Goal: Navigation & Orientation: Find specific page/section

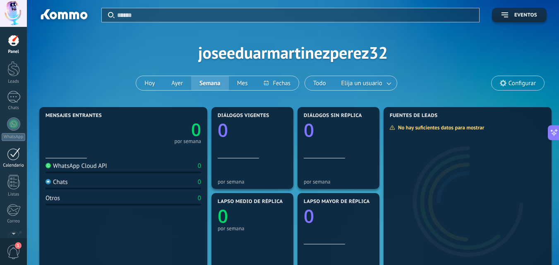
click at [12, 160] on div at bounding box center [13, 154] width 13 height 13
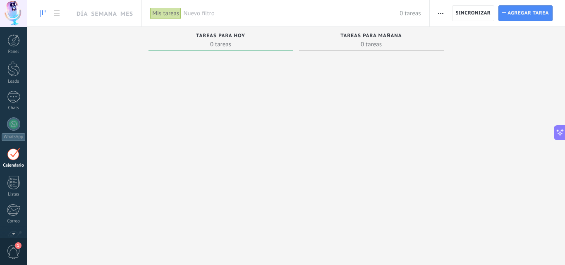
scroll to position [24, 0]
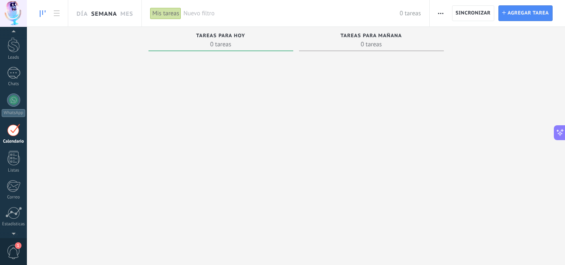
click at [117, 12] on link "Semana" at bounding box center [104, 13] width 26 height 26
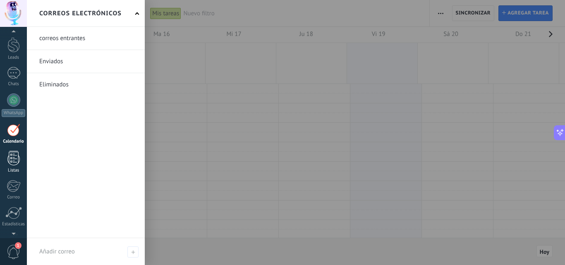
click at [16, 167] on link "Listas" at bounding box center [13, 162] width 27 height 22
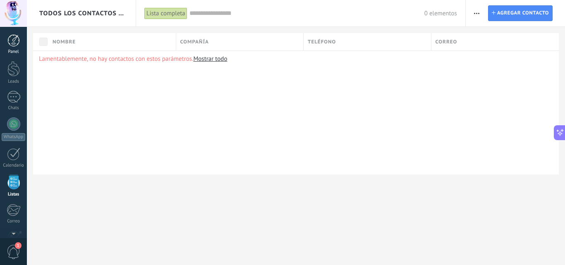
click at [7, 49] on div "Panel" at bounding box center [14, 51] width 24 height 5
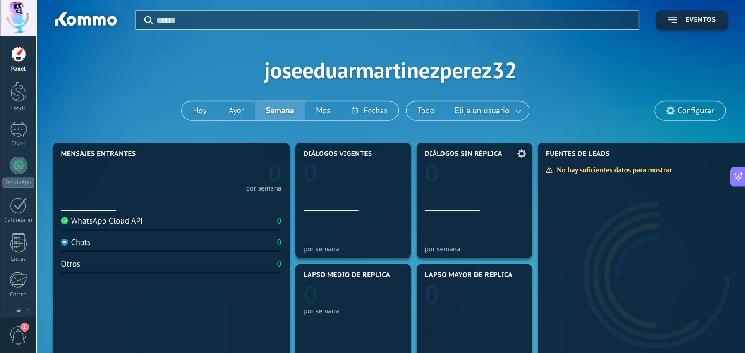
scroll to position [50, 0]
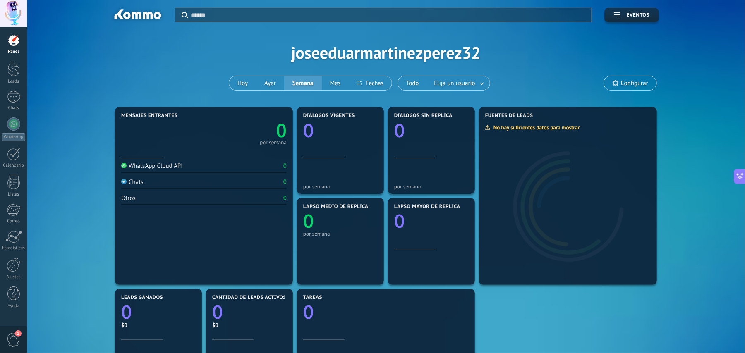
click at [558, 85] on div "Aplicar Eventos joseeduarmartinezperez32 [DATE] [DATE] Semana Mes Todo Elija un…" at bounding box center [385, 52] width 693 height 105
click at [558, 85] on span "Configurar" at bounding box center [634, 83] width 27 height 7
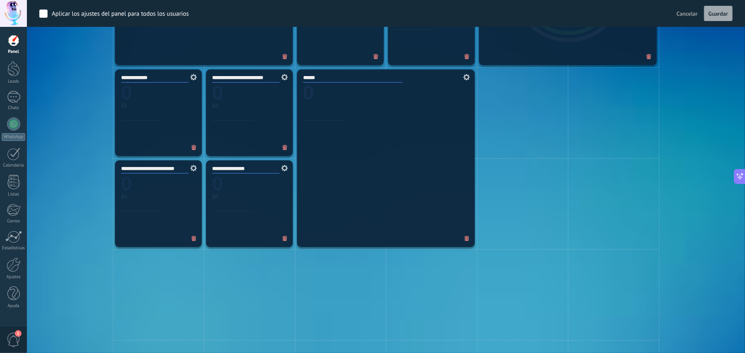
scroll to position [366, 0]
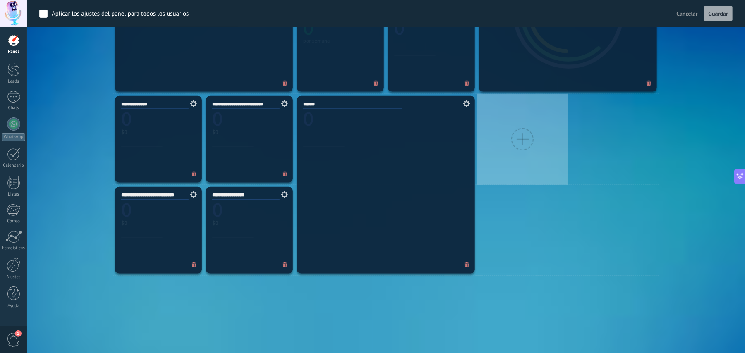
click at [524, 146] on div at bounding box center [522, 139] width 22 height 22
click at [543, 155] on div at bounding box center [522, 139] width 91 height 91
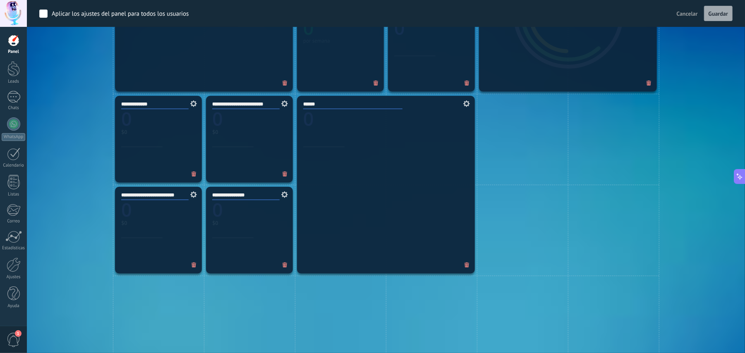
click at [558, 160] on div "**********" at bounding box center [385, 230] width 693 height 637
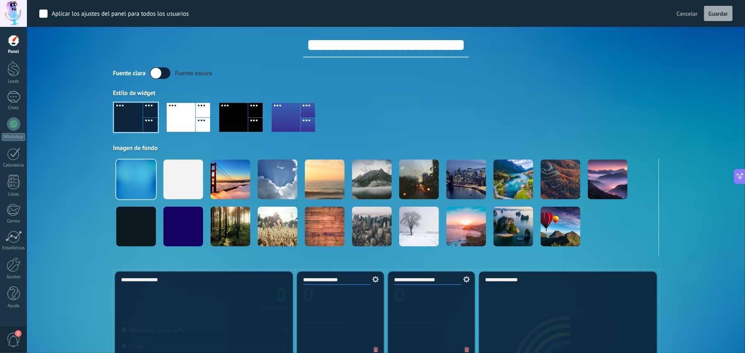
scroll to position [0, 0]
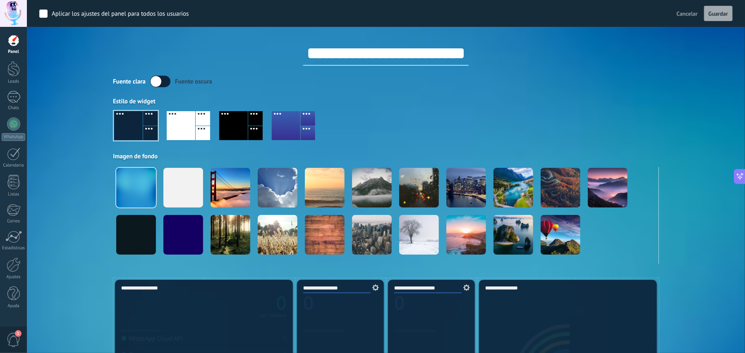
click at [164, 86] on label at bounding box center [160, 82] width 20 height 12
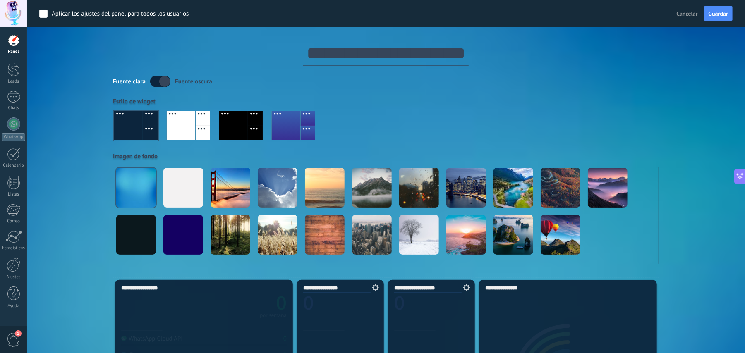
click at [165, 84] on label at bounding box center [160, 82] width 20 height 12
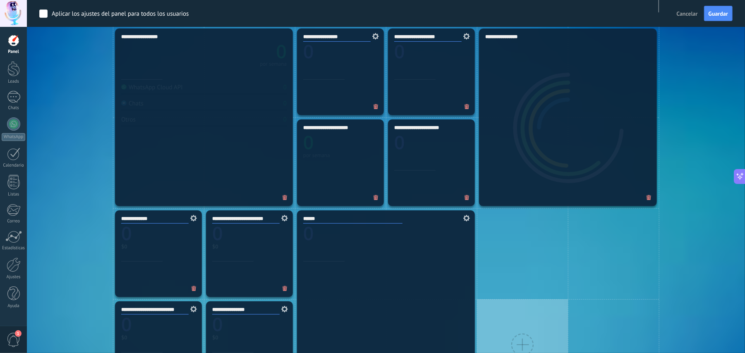
scroll to position [386, 0]
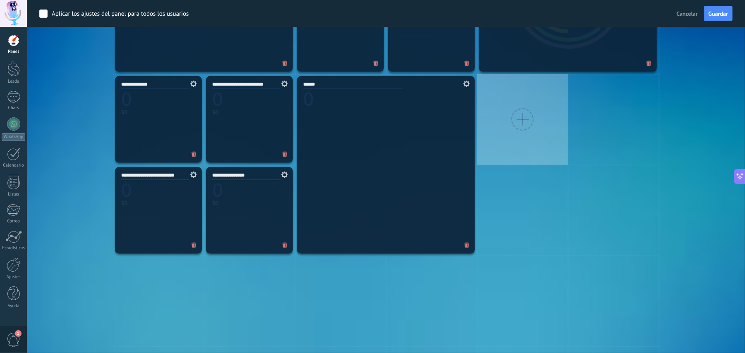
click at [515, 129] on div at bounding box center [522, 119] width 91 height 91
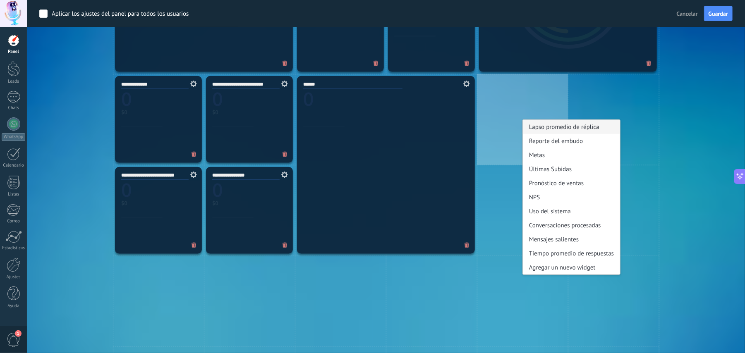
click at [527, 130] on div "Lapso promedio de réplica" at bounding box center [571, 127] width 97 height 14
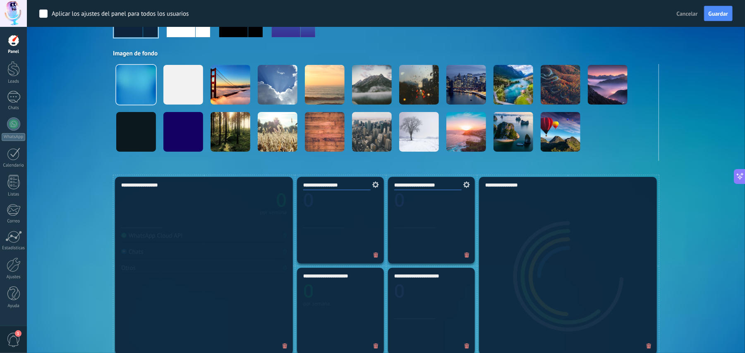
scroll to position [0, 0]
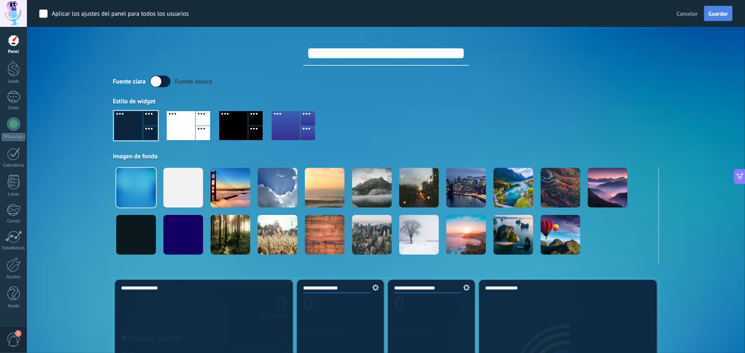
click at [558, 12] on span "Guardar" at bounding box center [717, 14] width 19 height 6
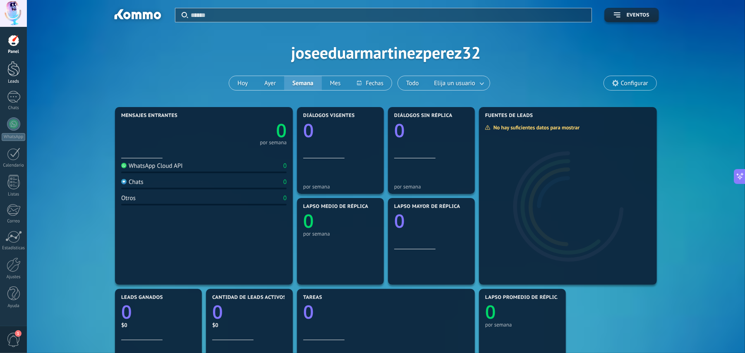
click at [12, 76] on div at bounding box center [13, 68] width 12 height 15
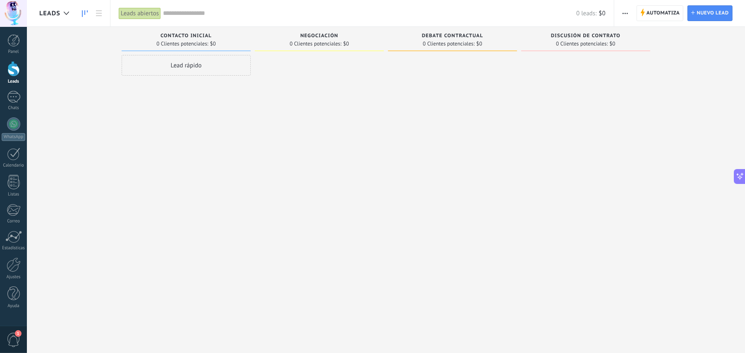
click at [184, 150] on div "Lead rápido" at bounding box center [186, 177] width 129 height 245
click at [67, 10] on div at bounding box center [67, 13] width 14 height 16
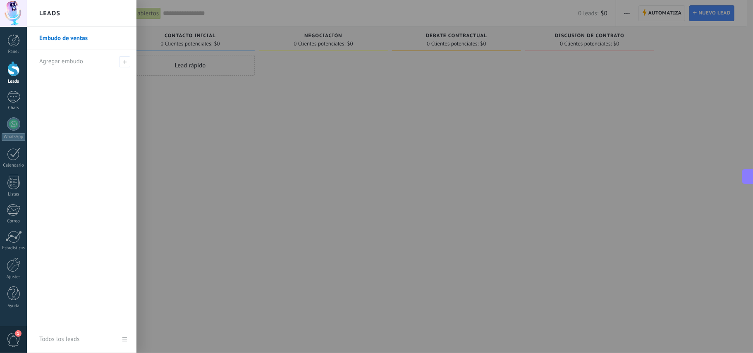
click at [227, 193] on div at bounding box center [403, 176] width 753 height 353
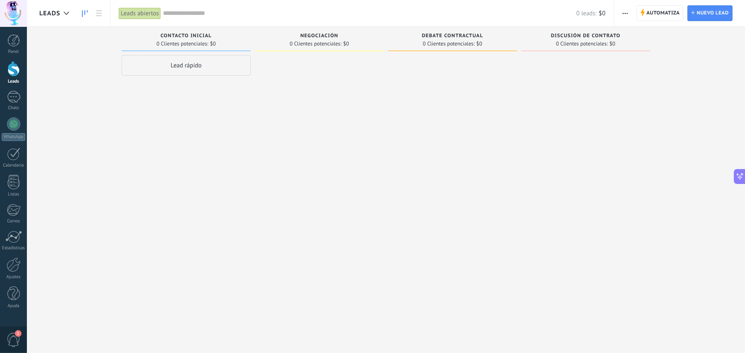
click at [235, 12] on input "text" at bounding box center [369, 13] width 413 height 9
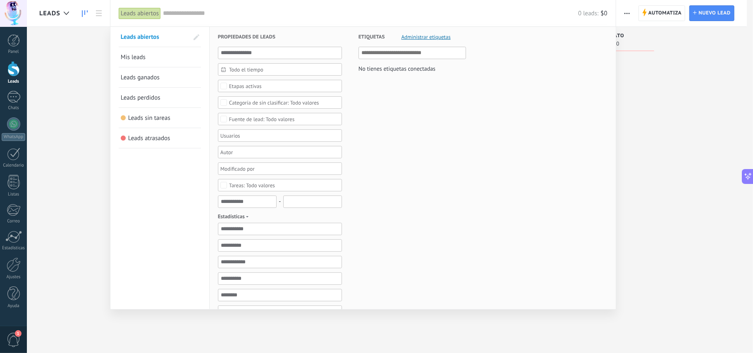
click at [169, 79] on link "Leads ganados" at bounding box center [160, 77] width 78 height 20
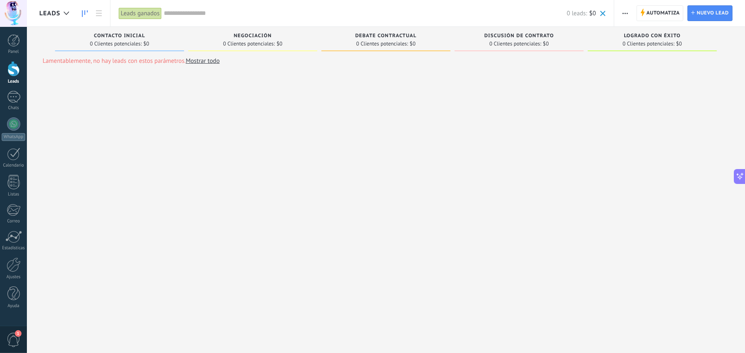
click at [206, 14] on input "text" at bounding box center [365, 13] width 403 height 9
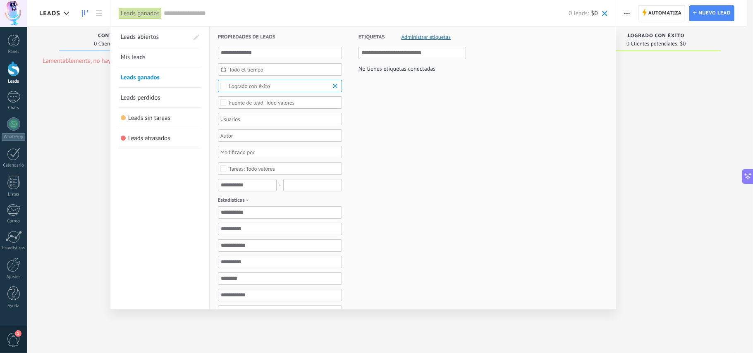
click at [146, 96] on span "Leads perdidos" at bounding box center [141, 98] width 40 height 8
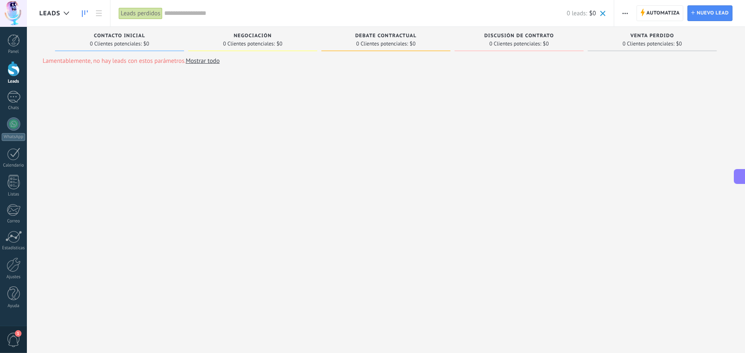
click at [194, 15] on input "text" at bounding box center [366, 13] width 402 height 9
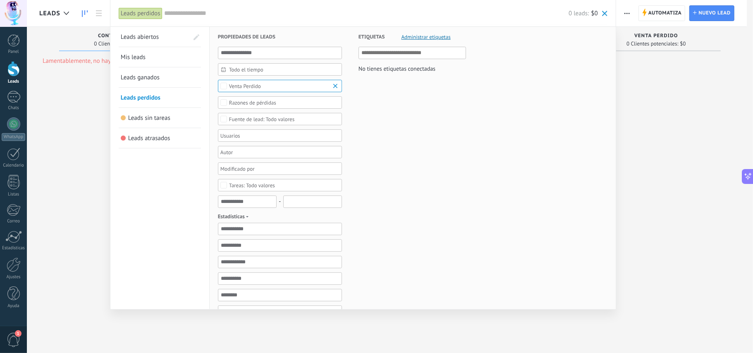
click at [146, 77] on span "Leads ganados" at bounding box center [140, 78] width 39 height 8
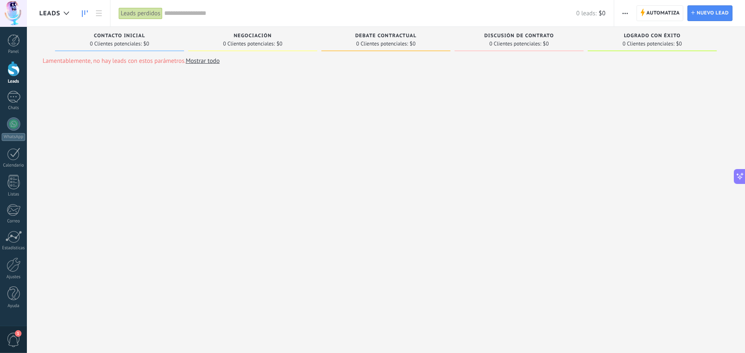
click at [192, 14] on input "text" at bounding box center [371, 13] width 412 height 9
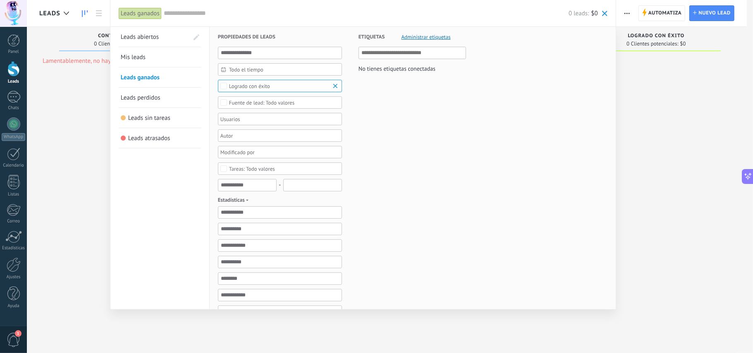
click at [149, 94] on span "Leads perdidos" at bounding box center [141, 98] width 40 height 8
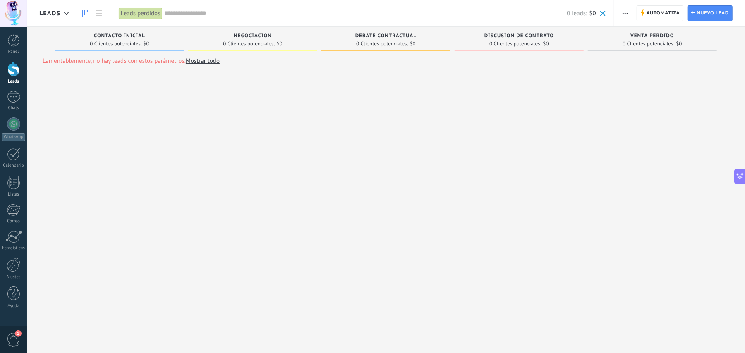
click at [215, 21] on div "0 leads: $0" at bounding box center [385, 13] width 441 height 26
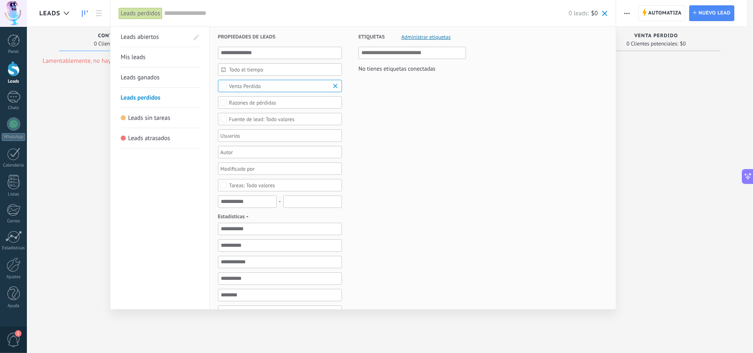
click at [218, 17] on input "text" at bounding box center [367, 13] width 404 height 9
click at [165, 37] on link "Leads abiertos" at bounding box center [155, 37] width 68 height 20
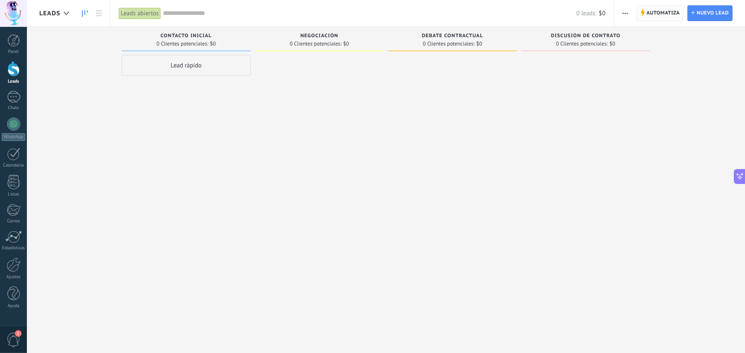
click at [558, 13] on span "Automatiza" at bounding box center [662, 13] width 33 height 15
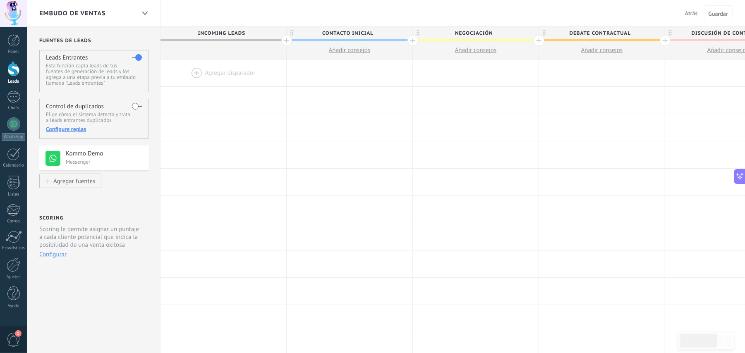
click at [189, 73] on div at bounding box center [223, 73] width 126 height 27
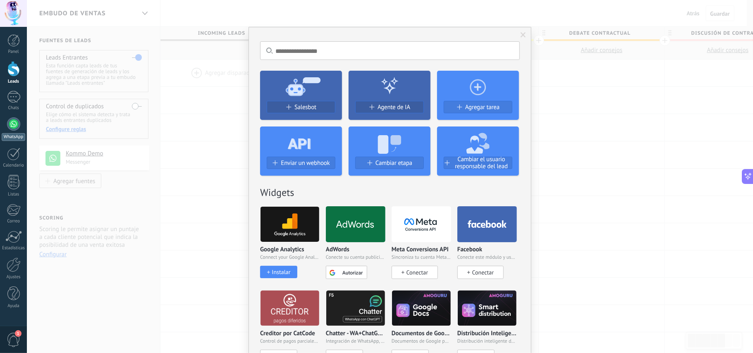
click at [15, 124] on div at bounding box center [13, 123] width 13 height 13
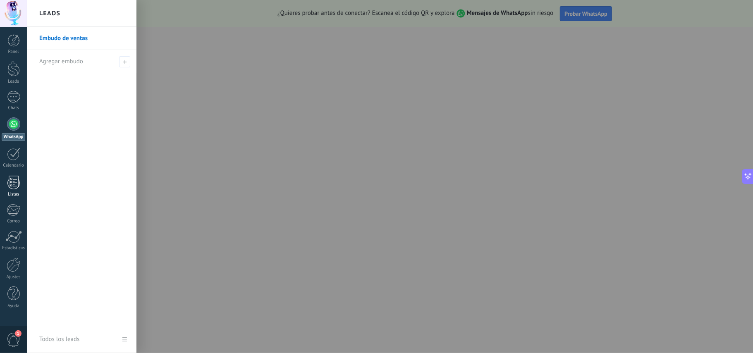
click at [16, 182] on div at bounding box center [13, 182] width 12 height 14
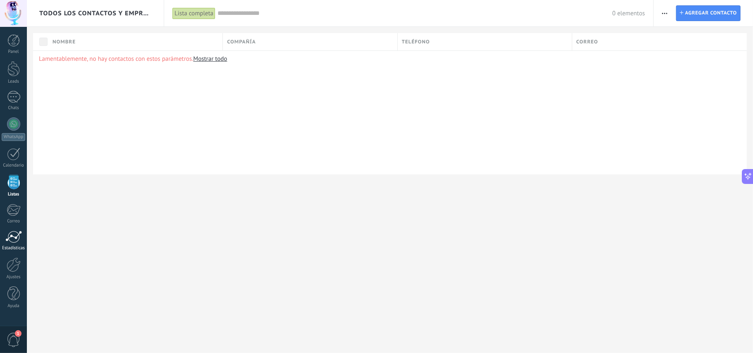
click at [14, 244] on link "Estadísticas" at bounding box center [13, 241] width 27 height 20
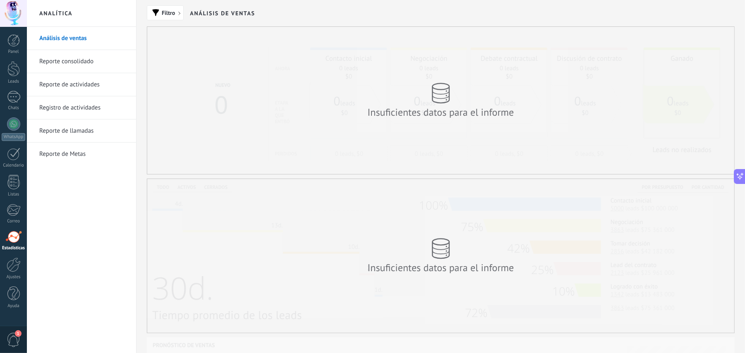
click at [81, 159] on link "Reporte de Metas" at bounding box center [83, 154] width 88 height 23
